Goal: Navigation & Orientation: Find specific page/section

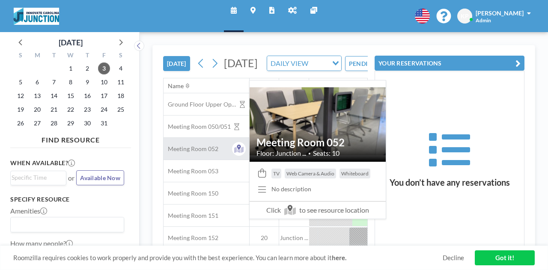
scroll to position [0, 890]
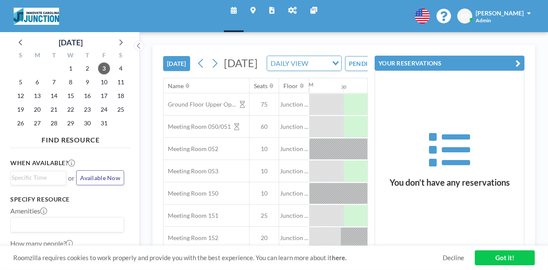
click at [269, 8] on icon at bounding box center [271, 10] width 5 height 7
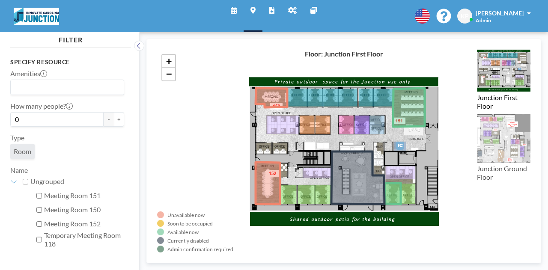
click at [244, 16] on link "Maps" at bounding box center [253, 16] width 19 height 32
click at [232, 18] on link "Schedule" at bounding box center [234, 16] width 20 height 32
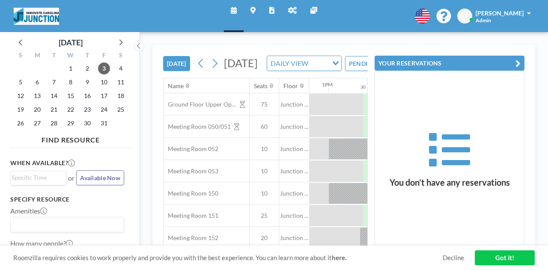
scroll to position [0, 890]
